Goal: Find specific page/section: Find specific page/section

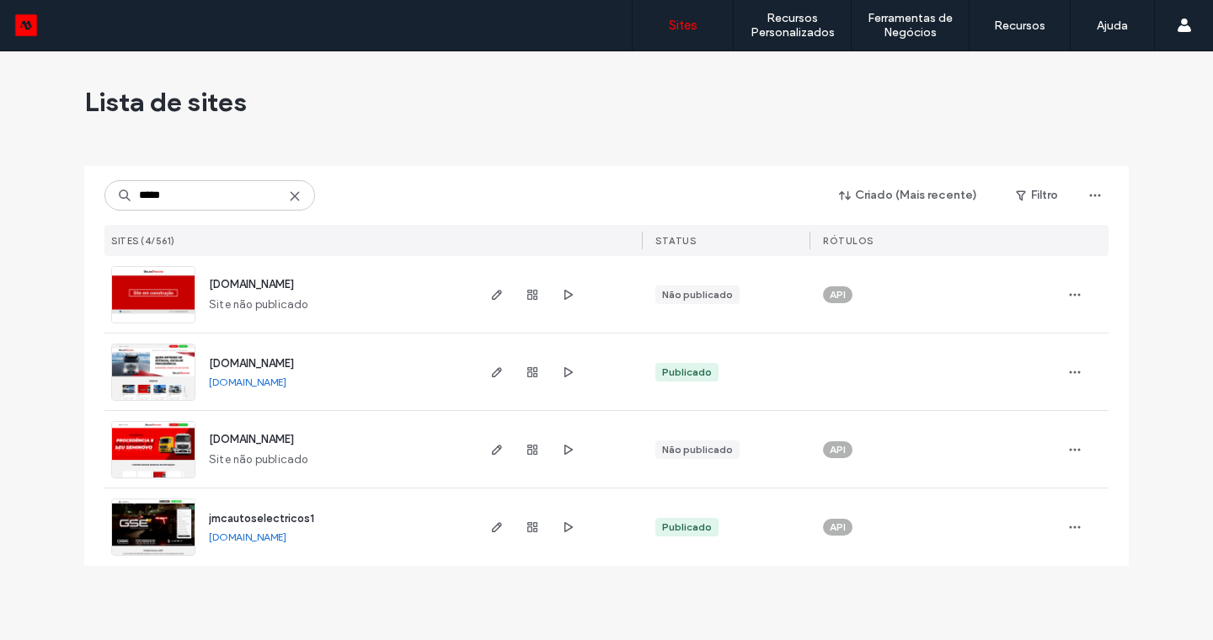
type input "*****"
click at [153, 370] on img at bounding box center [153, 402] width 83 height 115
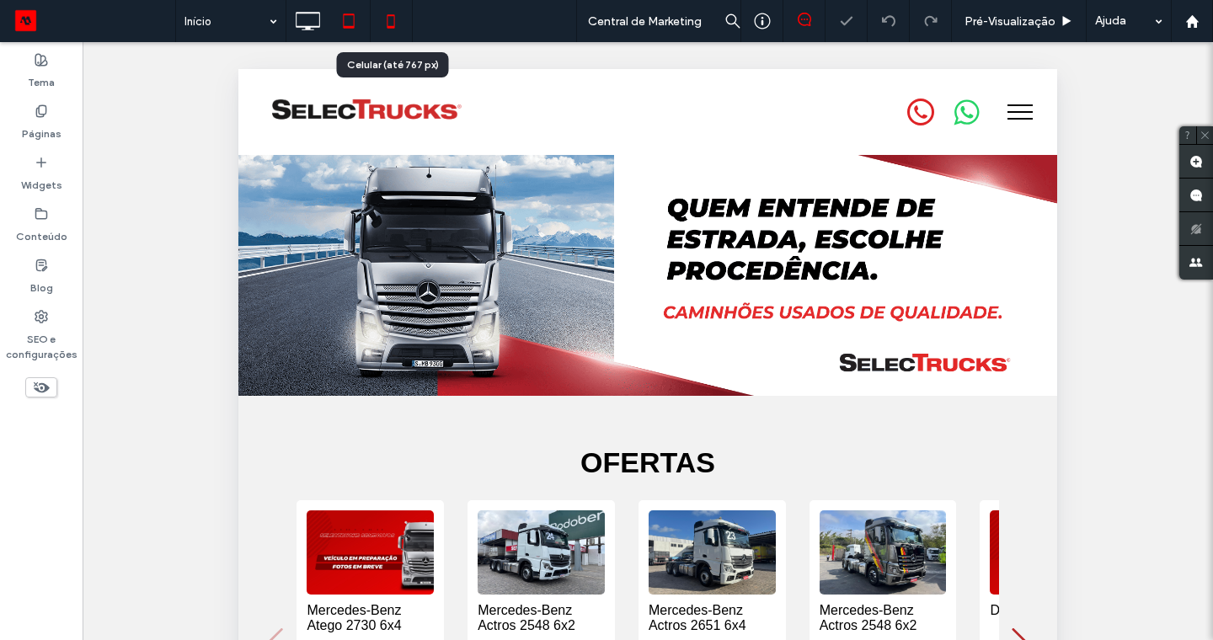
click at [390, 20] on icon at bounding box center [391, 21] width 34 height 34
